Goal: Information Seeking & Learning: Find specific page/section

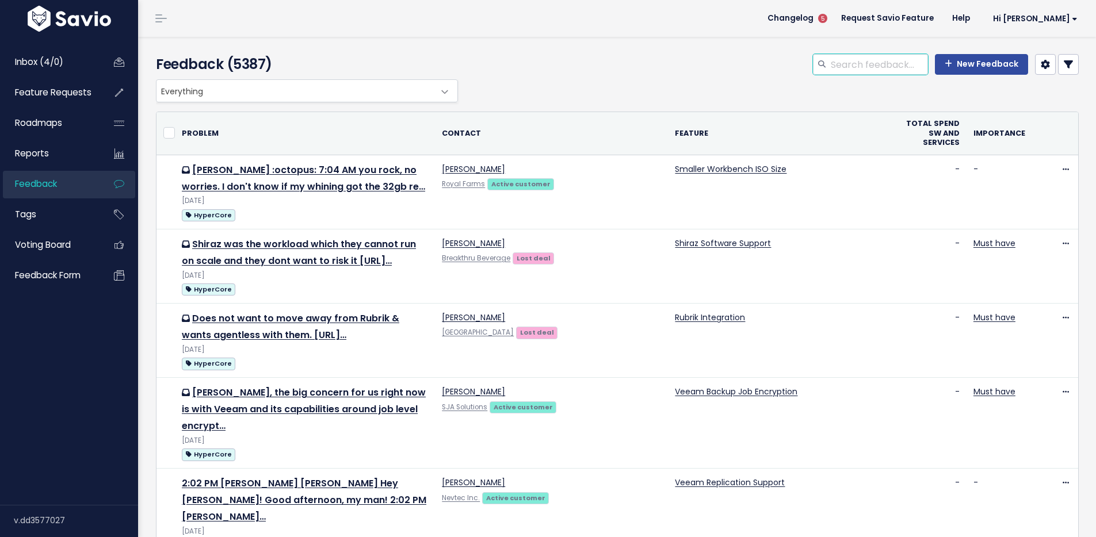
click at [858, 64] on input "search" at bounding box center [878, 64] width 98 height 21
type input "granula'"
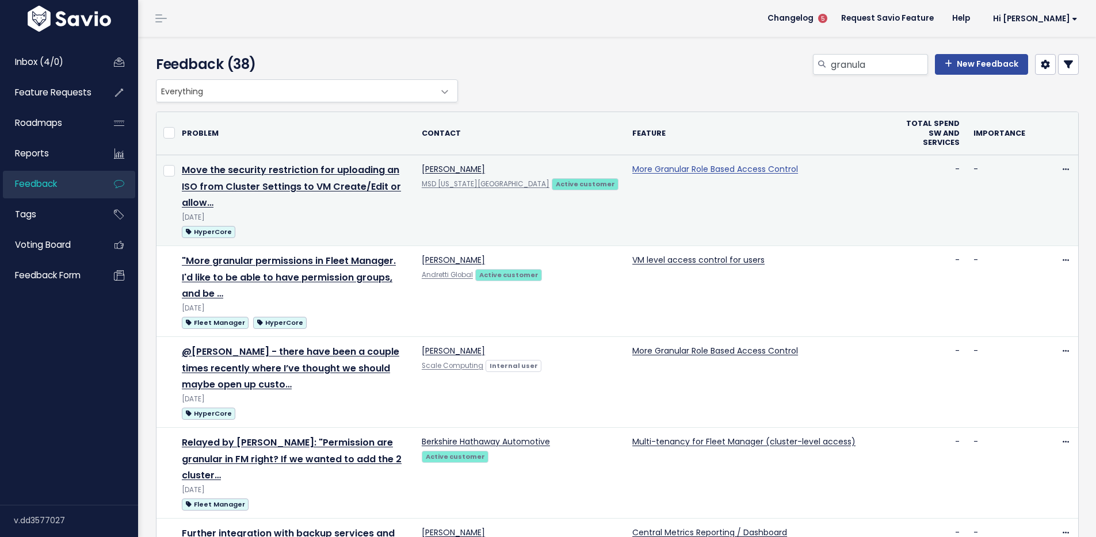
click at [667, 167] on link "More Granular Role Based Access Control" at bounding box center [715, 169] width 166 height 12
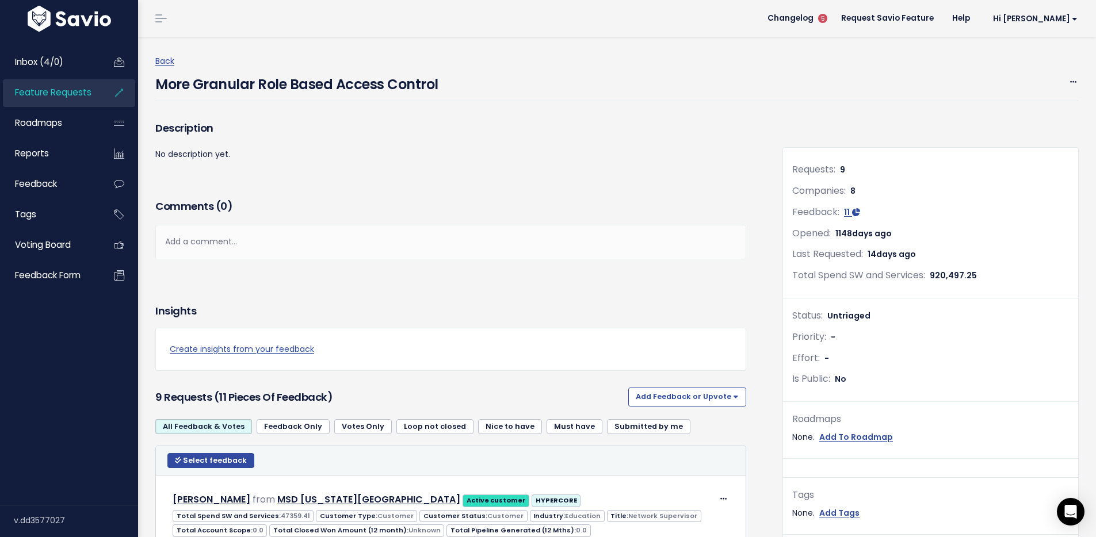
click at [563, 45] on div "Back More Granular Role Based Access Control Edit Merge Add to Roadmap Delete" at bounding box center [621, 78] width 932 height 82
